Goal: Find contact information: Find contact information

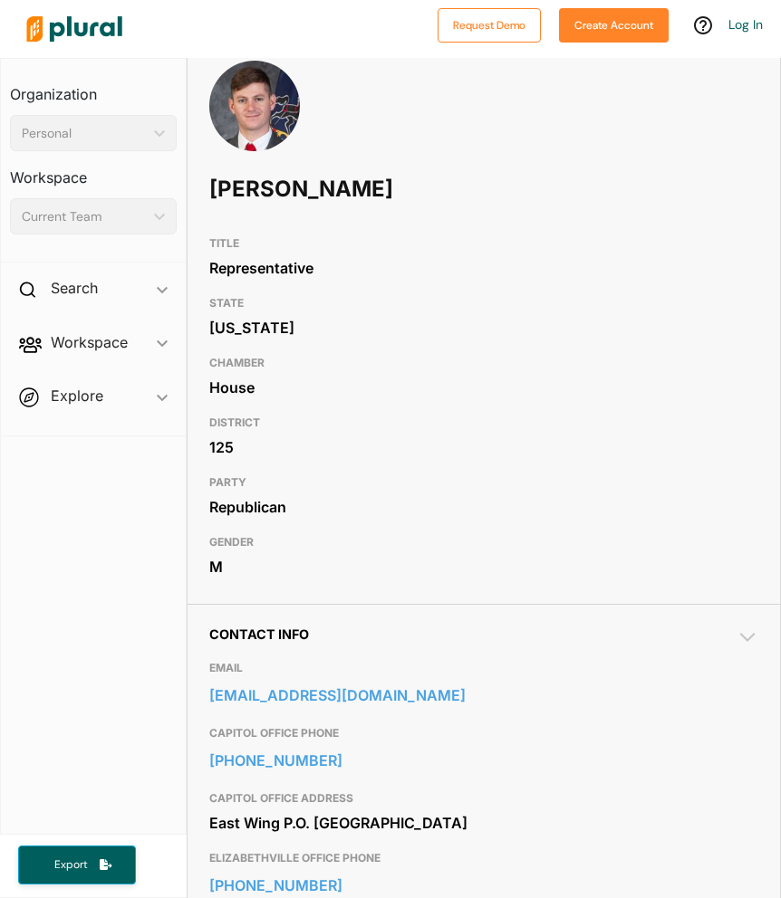
scroll to position [156, 0]
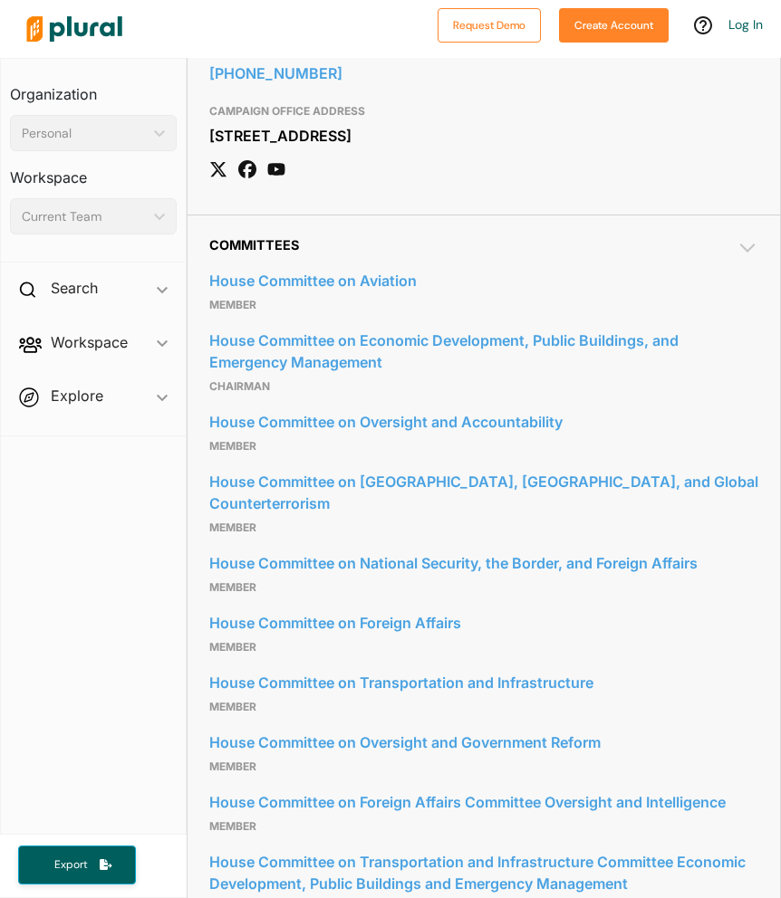
scroll to position [1478, 0]
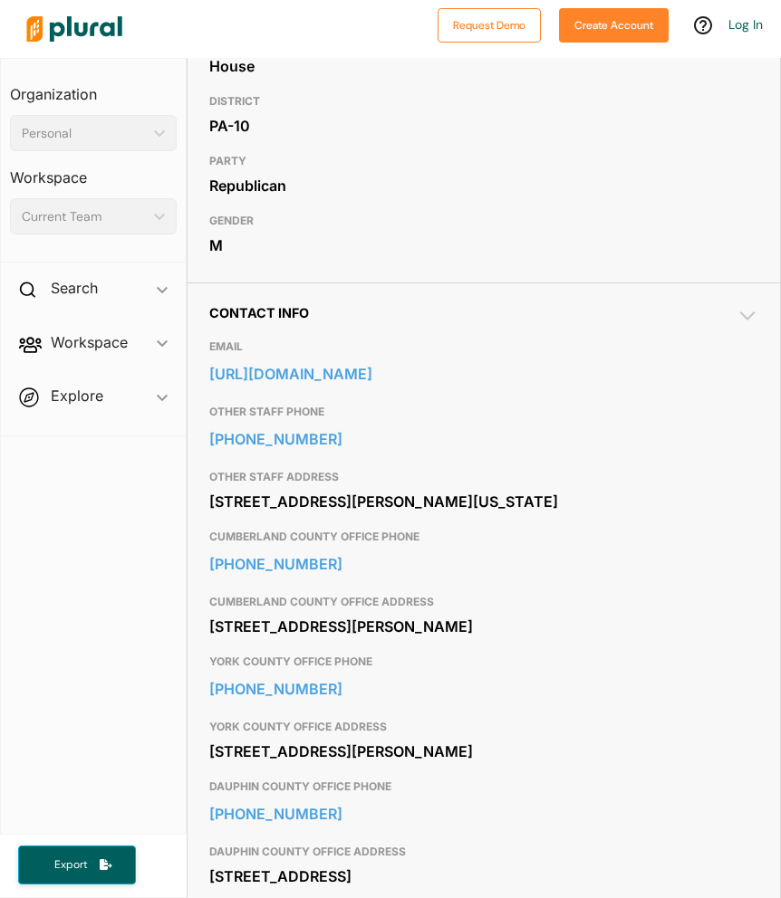
scroll to position [480, 0]
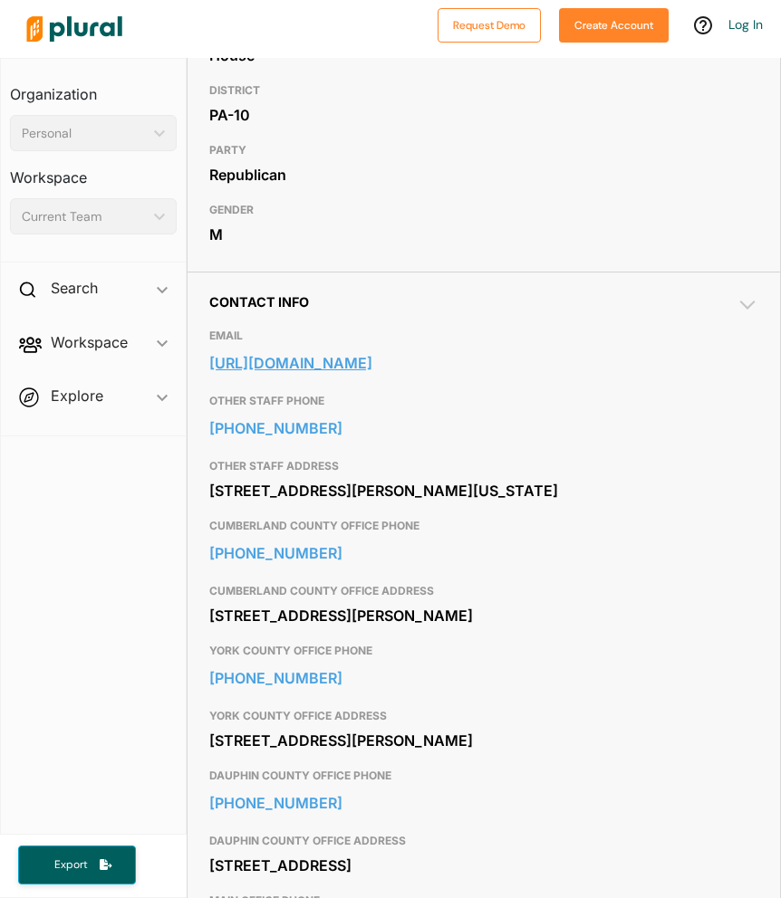
click at [320, 367] on link "[URL][DOMAIN_NAME]" at bounding box center [483, 363] width 549 height 27
